Goal: Task Accomplishment & Management: Complete application form

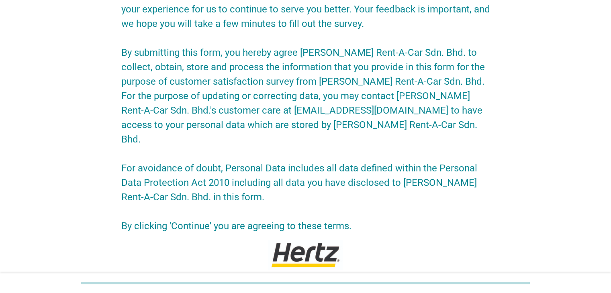
scroll to position [147, 0]
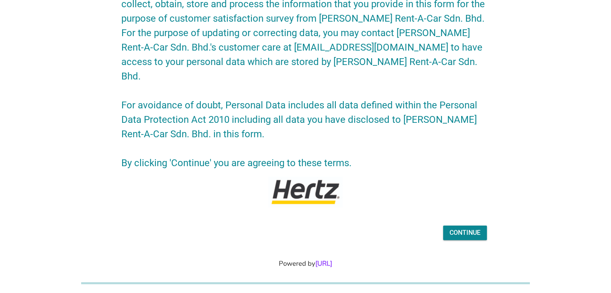
click at [466, 228] on div "Continue" at bounding box center [464, 233] width 31 height 10
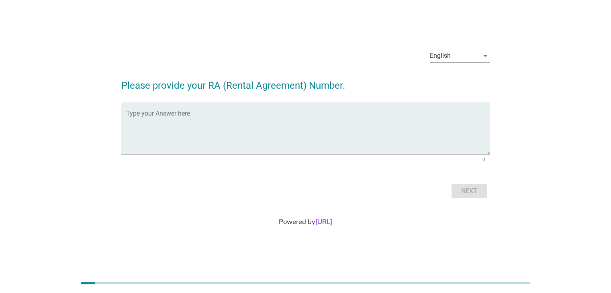
scroll to position [0, 0]
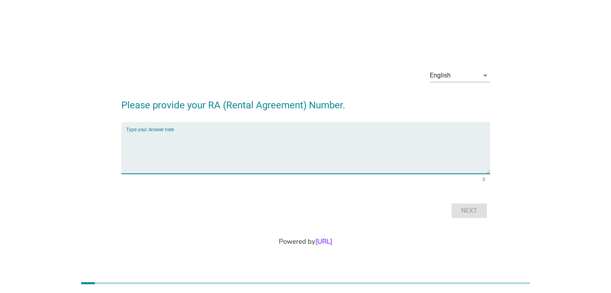
click at [408, 137] on textarea "Type your Answer here" at bounding box center [308, 153] width 364 height 42
click at [468, 77] on div "English" at bounding box center [454, 75] width 49 height 13
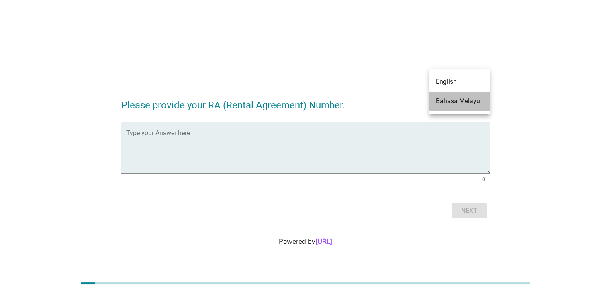
click at [467, 100] on div "Bahasa Melayu" at bounding box center [459, 101] width 47 height 10
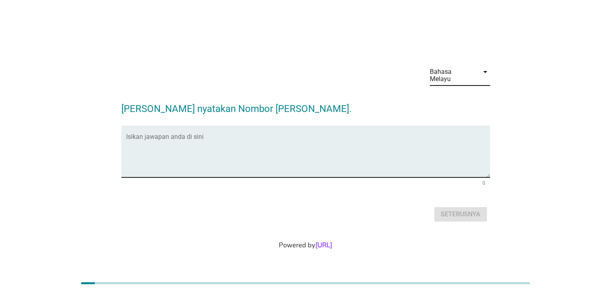
click at [361, 131] on div "Isikan jawapan anda di sini" at bounding box center [308, 152] width 364 height 52
click at [226, 143] on textarea "Isikan jawapan anda di sini" at bounding box center [308, 156] width 364 height 42
paste textarea "20320666"
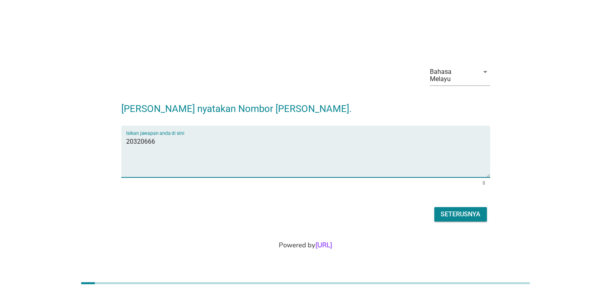
type textarea "20320666"
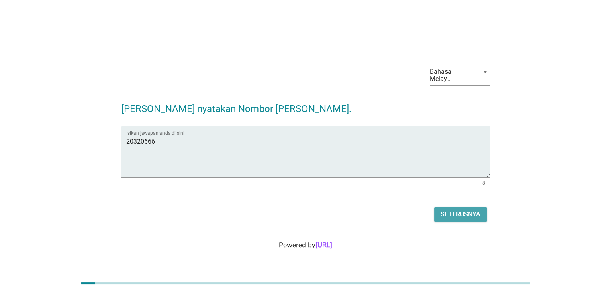
click at [467, 210] on div "Seterusnya" at bounding box center [460, 215] width 40 height 10
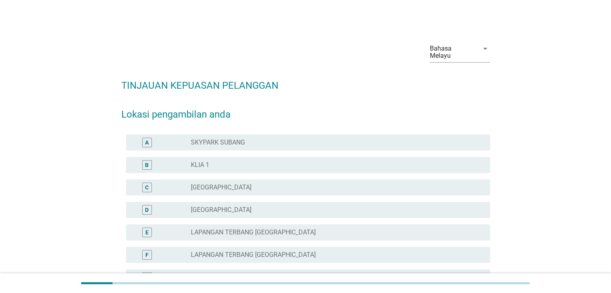
click at [175, 138] on div "A" at bounding box center [161, 143] width 59 height 10
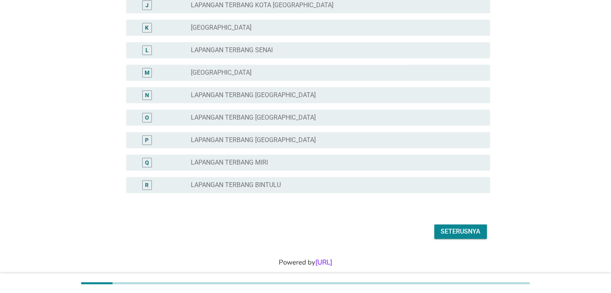
scroll to position [346, 0]
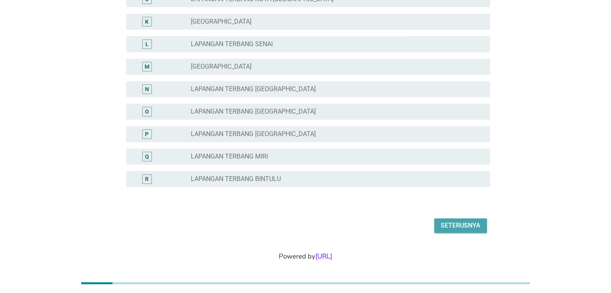
click at [457, 221] on div "Seterusnya" at bounding box center [460, 226] width 40 height 10
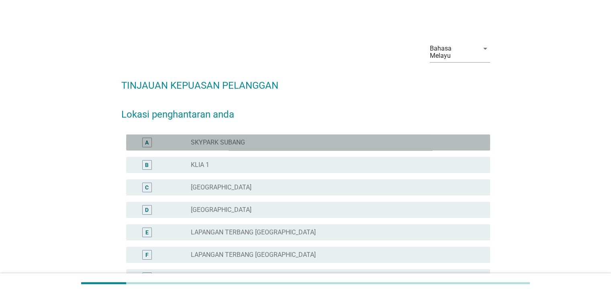
click at [241, 138] on label "SKYPARK SUBANG" at bounding box center [218, 142] width 54 height 8
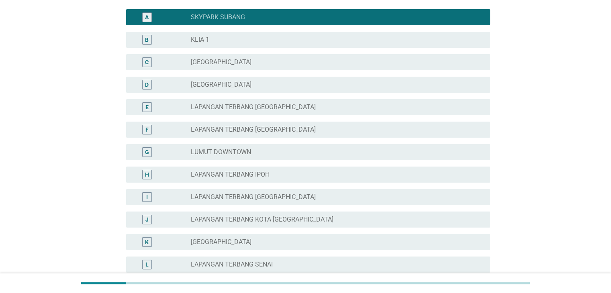
scroll to position [321, 0]
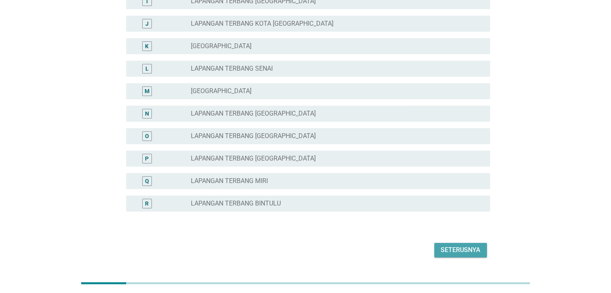
click at [454, 245] on div "Seterusnya" at bounding box center [460, 250] width 40 height 10
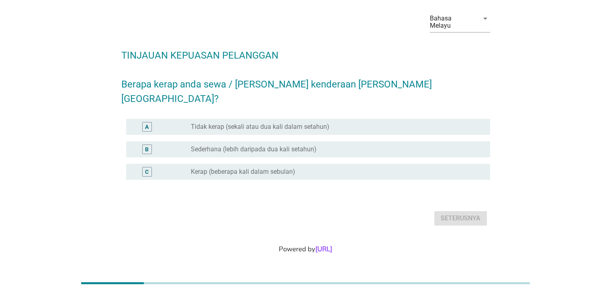
scroll to position [0, 0]
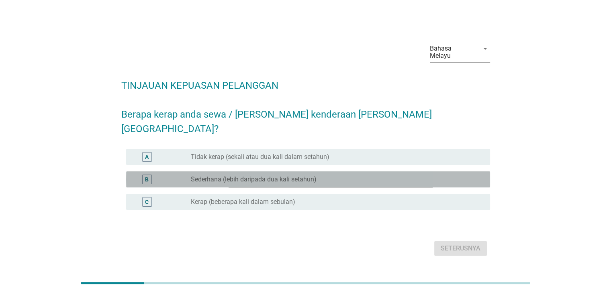
click at [294, 175] on label "Sederhana (lebih daripada dua kali setahun)" at bounding box center [254, 179] width 126 height 8
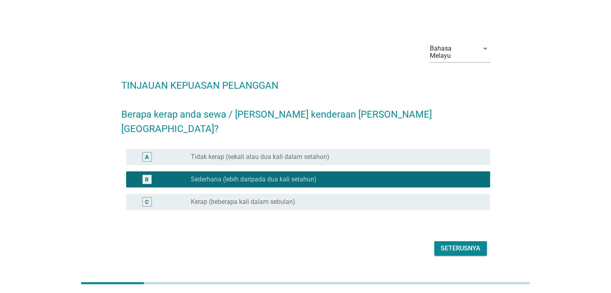
click at [467, 244] on div "Seterusnya" at bounding box center [460, 249] width 40 height 10
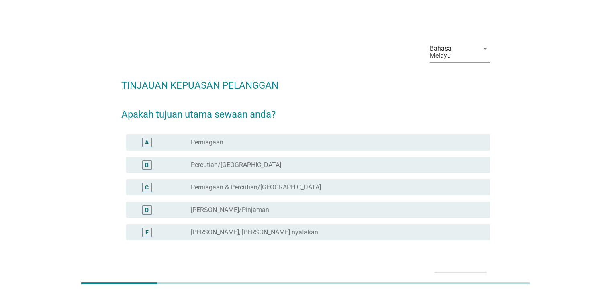
click at [253, 161] on div "radio_button_unchecked Percutian/Beriadah" at bounding box center [334, 165] width 286 height 8
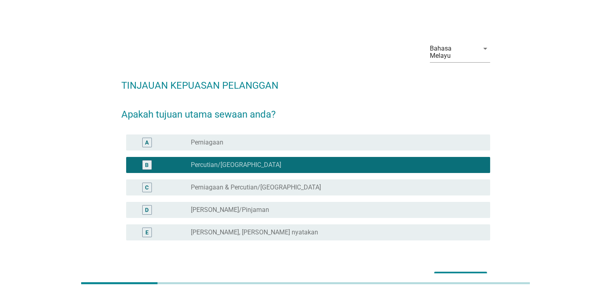
click at [452, 274] on div "Seterusnya" at bounding box center [460, 279] width 40 height 10
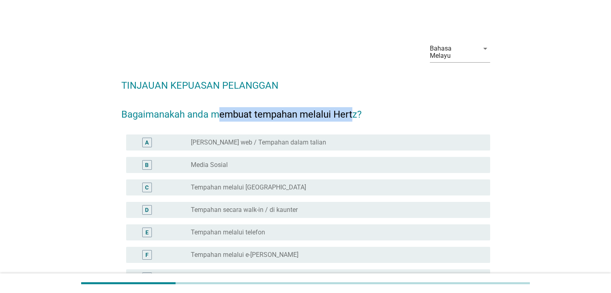
drag, startPoint x: 242, startPoint y: 104, endPoint x: 352, endPoint y: 108, distance: 109.3
click at [352, 108] on h2 "TINJAUAN KEPUASAN PELANGGAN Bagaimanakah anda membuat tempahan melalui Hertz?" at bounding box center [305, 95] width 369 height 51
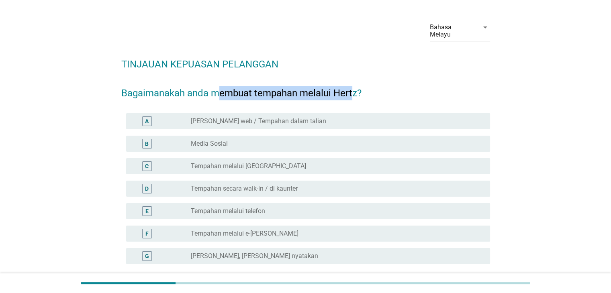
scroll to position [40, 0]
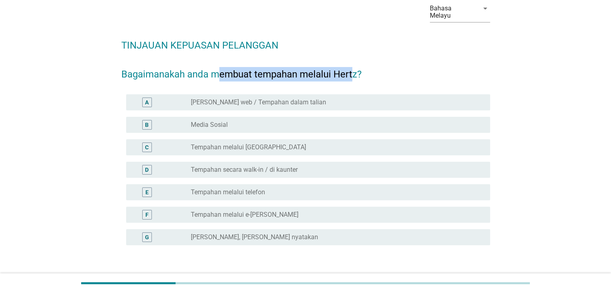
click at [253, 211] on label "Tempahan melalui e-[PERSON_NAME]" at bounding box center [245, 215] width 108 height 8
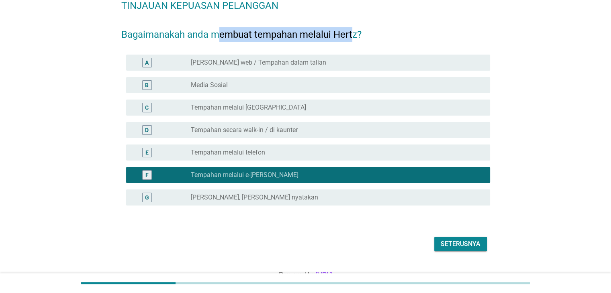
scroll to position [80, 0]
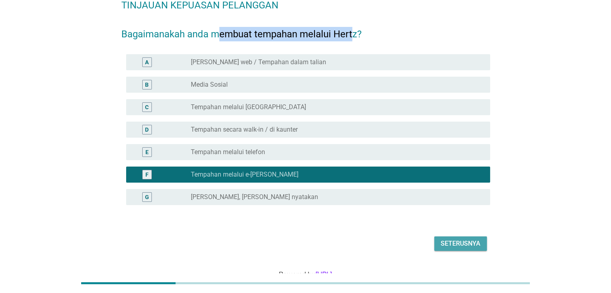
click at [451, 239] on div "Seterusnya" at bounding box center [460, 244] width 40 height 10
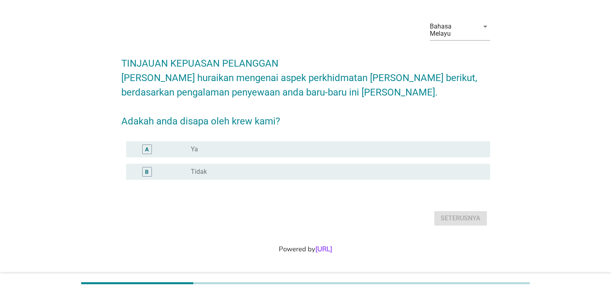
scroll to position [0, 0]
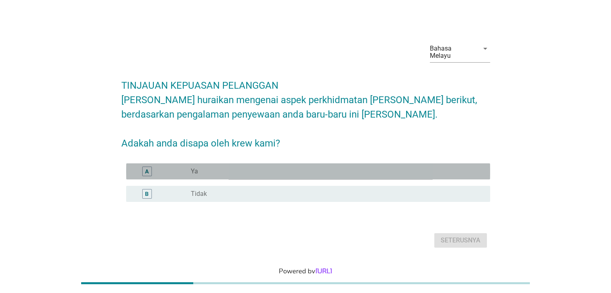
click at [275, 167] on div "radio_button_unchecked Ya" at bounding box center [334, 171] width 286 height 8
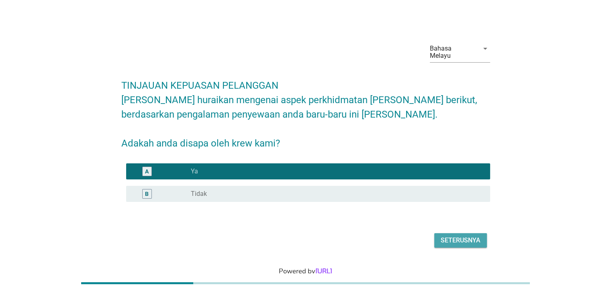
click at [464, 236] on div "Seterusnya" at bounding box center [460, 241] width 40 height 10
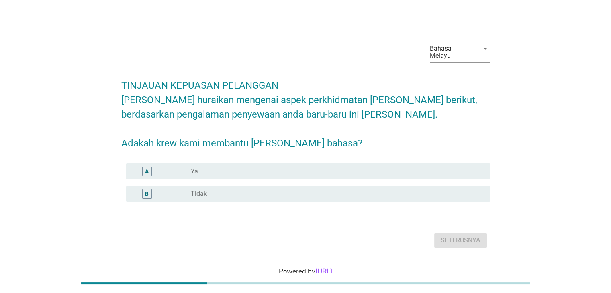
click at [281, 167] on div "radio_button_unchecked Ya" at bounding box center [334, 171] width 286 height 8
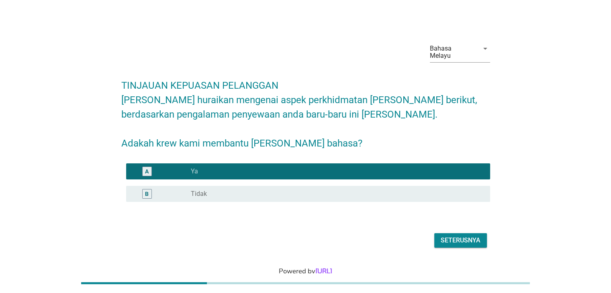
click at [474, 236] on div "Seterusnya" at bounding box center [460, 241] width 40 height 10
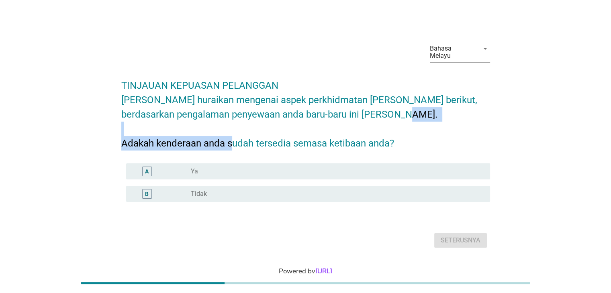
drag, startPoint x: 162, startPoint y: 140, endPoint x: 316, endPoint y: 141, distance: 153.4
click at [315, 141] on h2 "TINJAUAN KEPUASAN PELANGGAN [PERSON_NAME] huraikan mengenai aspek perkhidmatan …" at bounding box center [305, 110] width 369 height 80
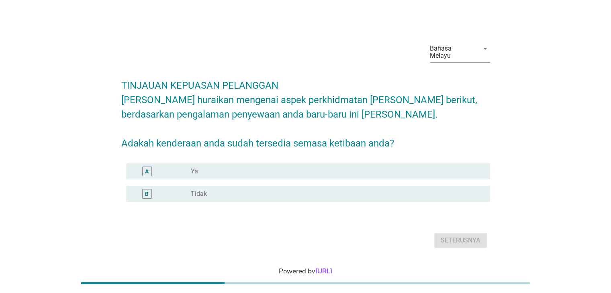
click at [320, 167] on div "radio_button_unchecked Ya" at bounding box center [334, 171] width 286 height 8
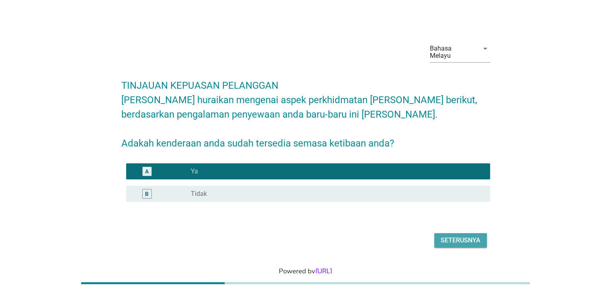
click at [466, 239] on div "Seterusnya" at bounding box center [460, 241] width 40 height 10
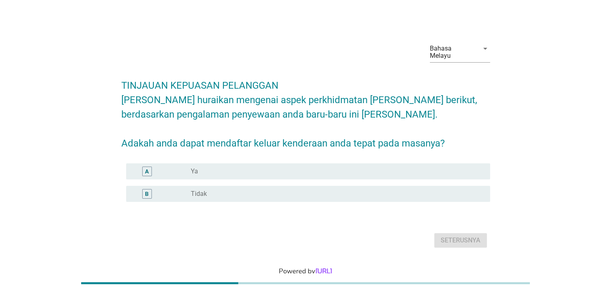
click at [332, 167] on div "radio_button_unchecked Ya" at bounding box center [334, 171] width 286 height 8
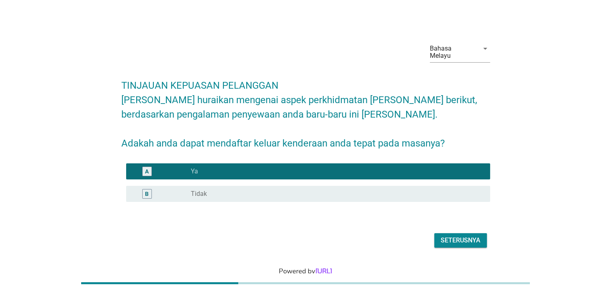
click at [472, 236] on div "Seterusnya" at bounding box center [460, 241] width 40 height 10
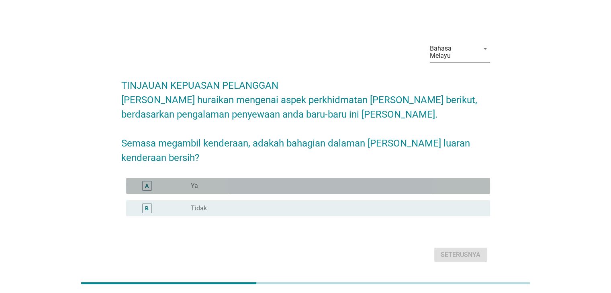
click at [434, 182] on div "radio_button_unchecked Ya" at bounding box center [334, 186] width 286 height 8
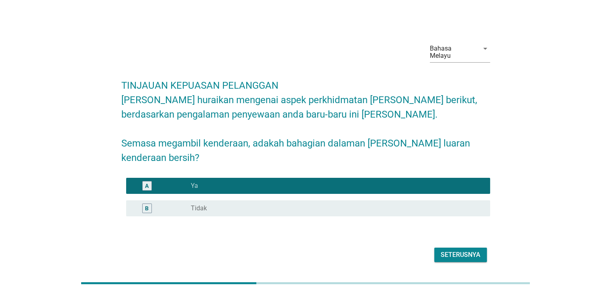
click at [471, 250] on div "Seterusnya" at bounding box center [460, 255] width 40 height 10
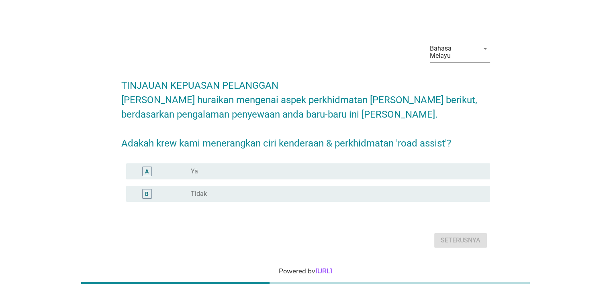
click at [373, 167] on div "radio_button_unchecked Ya" at bounding box center [337, 172] width 292 height 10
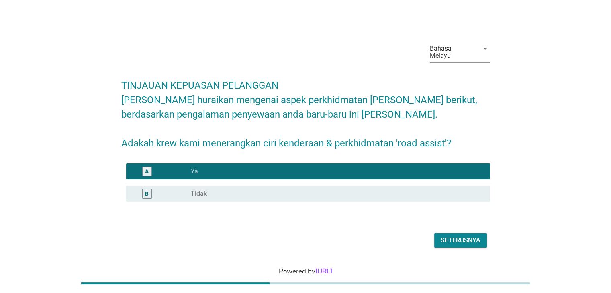
click at [460, 236] on div "Seterusnya" at bounding box center [460, 241] width 40 height 10
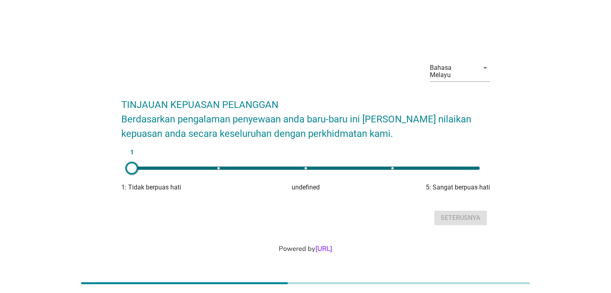
click at [476, 167] on div "1" at bounding box center [306, 168] width 348 height 3
type input "5"
click at [475, 213] on div "Seterusnya" at bounding box center [460, 218] width 40 height 10
